Goal: Find specific page/section: Find specific page/section

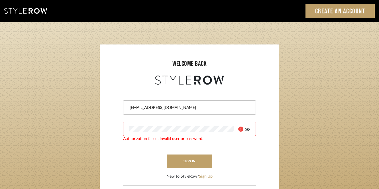
click at [179, 106] on input "[EMAIL_ADDRESS][DOMAIN_NAME]" at bounding box center [188, 108] width 119 height 6
click at [179, 106] on input "jen@mauldindesigns.com" at bounding box center [188, 108] width 119 height 6
type input "info@mauldindesigns.com"
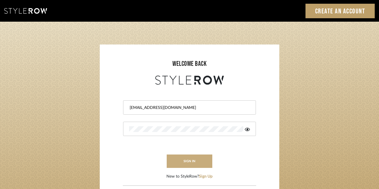
click at [186, 157] on button "sign in" at bounding box center [190, 160] width 46 height 13
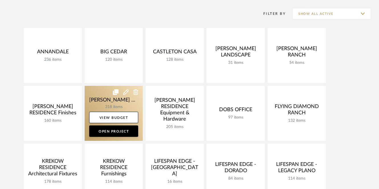
scroll to position [131, 0]
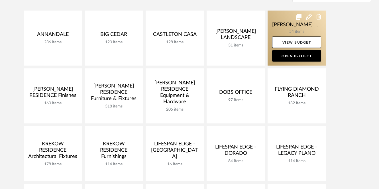
click at [290, 28] on link at bounding box center [296, 38] width 58 height 55
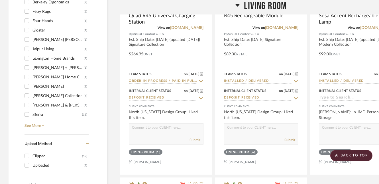
scroll to position [785, 0]
click at [39, 119] on link "See More +" at bounding box center [55, 123] width 65 height 9
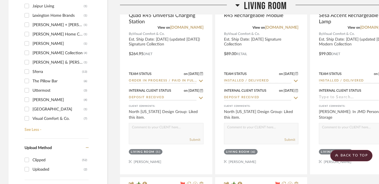
scroll to position [794, 0]
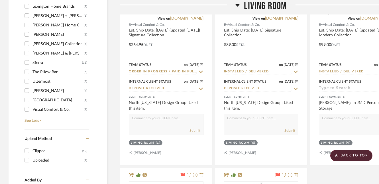
click at [46, 105] on div "Visual Comfort & Co." at bounding box center [57, 109] width 51 height 9
click at [31, 105] on input "Visual Comfort & Co. (7)" at bounding box center [26, 109] width 9 height 9
checkbox input "true"
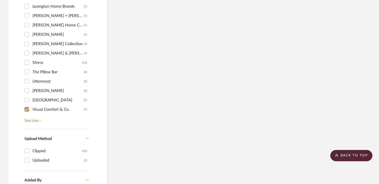
scroll to position [651, 0]
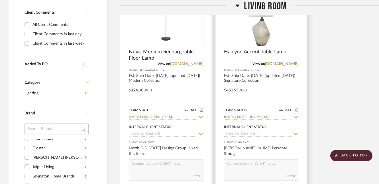
scroll to position [457, 0]
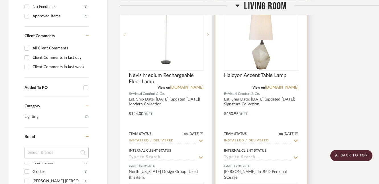
click at [259, 39] on img "0" at bounding box center [260, 34] width 71 height 71
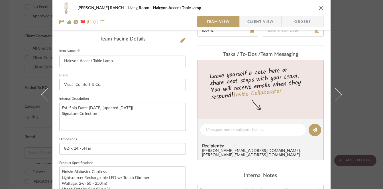
scroll to position [135, 0]
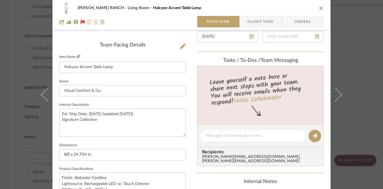
click at [77, 56] on icon at bounding box center [78, 56] width 3 height 3
